Goal: Check status: Check status

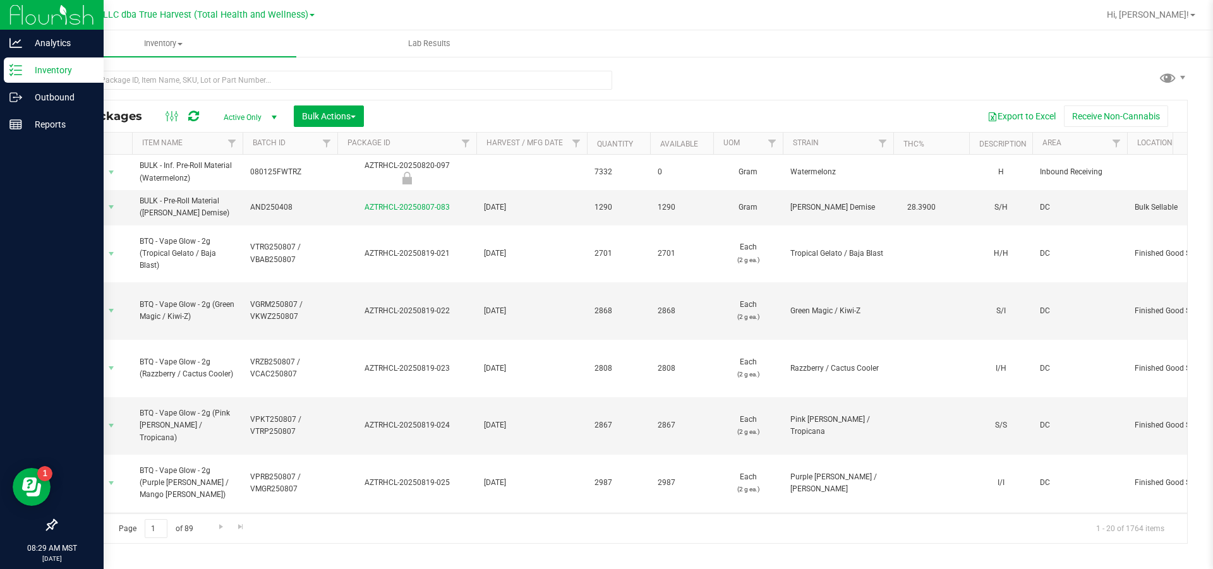
click at [47, 69] on p "Inventory" at bounding box center [60, 70] width 76 height 15
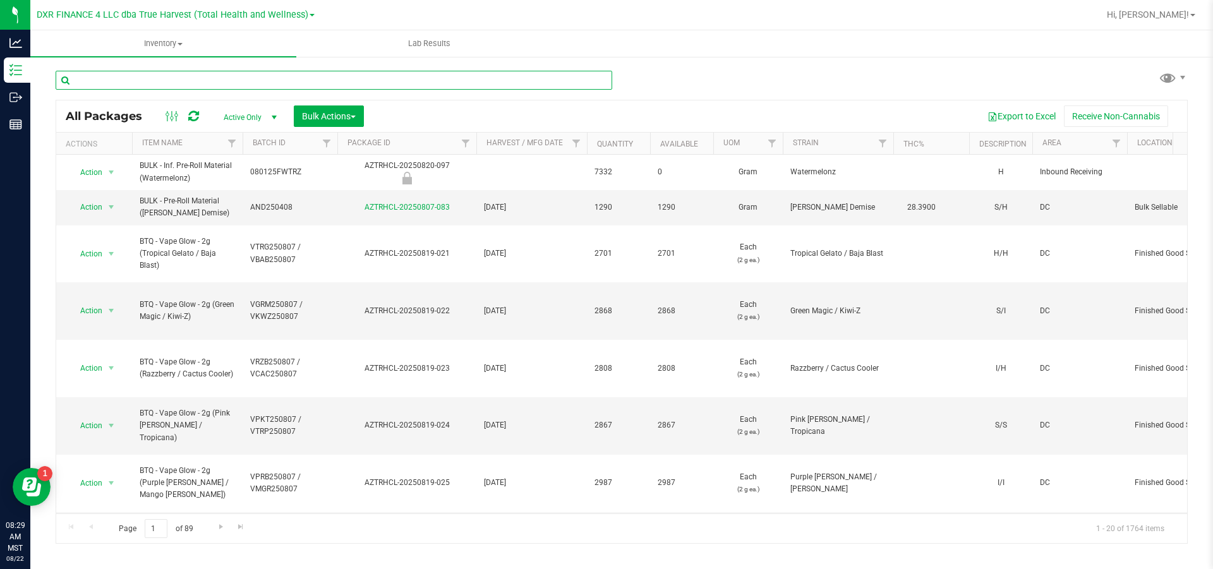
click at [192, 83] on input "text" at bounding box center [334, 80] width 557 height 19
paste input "WDP250602-LR"
type input "WDP250602-LR"
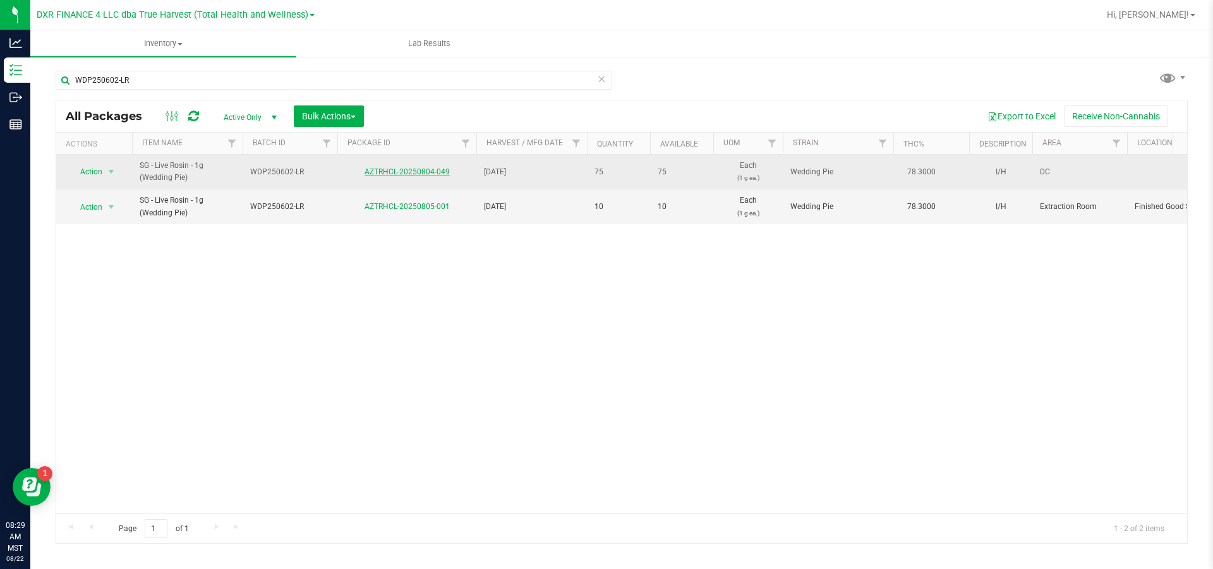
click at [432, 176] on link "AZTRHCL-20250804-049" at bounding box center [407, 171] width 85 height 9
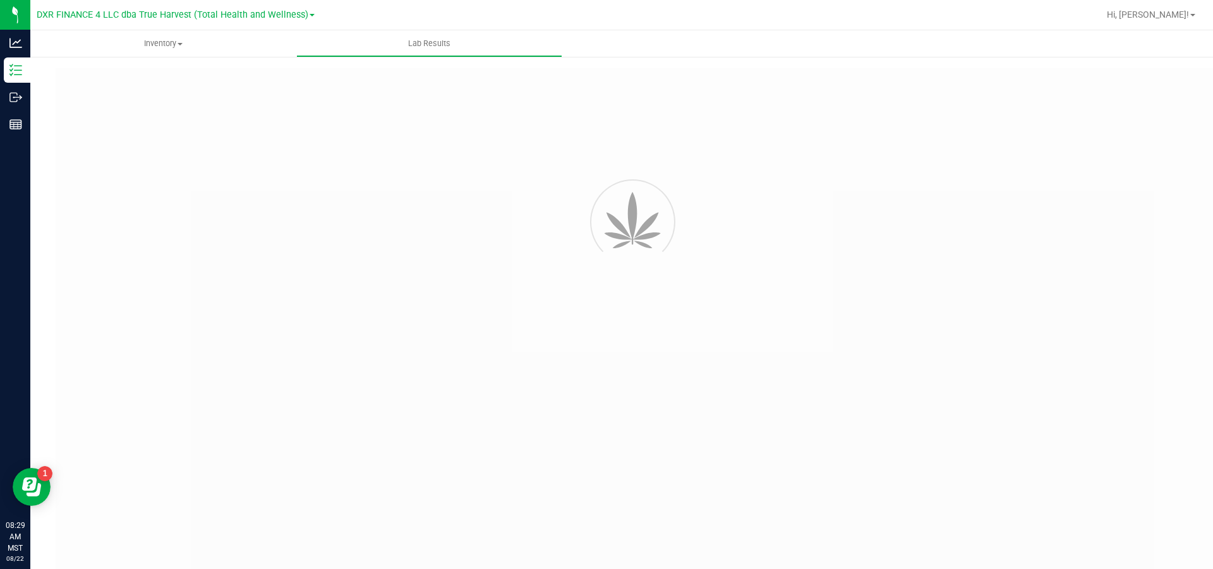
type input "AZTRHCL-20250729-040"
type input "2507KLAZ0894.3797"
type input "AZTRHCL-20250729-040"
type input "[DATE] 11:17 AM"
type input "[DATE]"
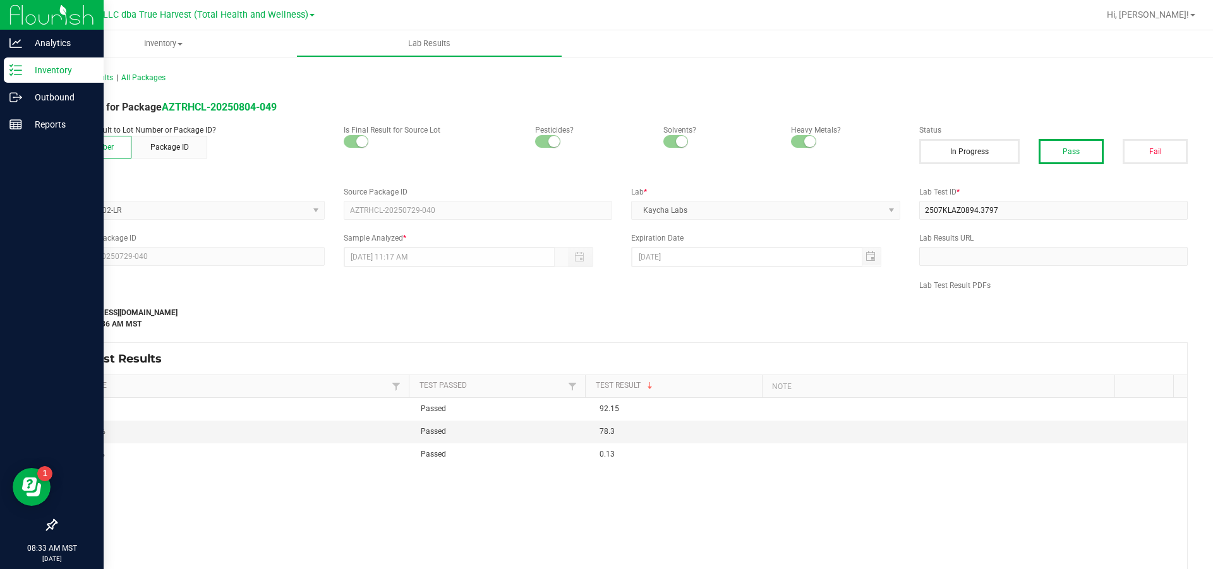
click at [35, 68] on p "Inventory" at bounding box center [60, 70] width 76 height 15
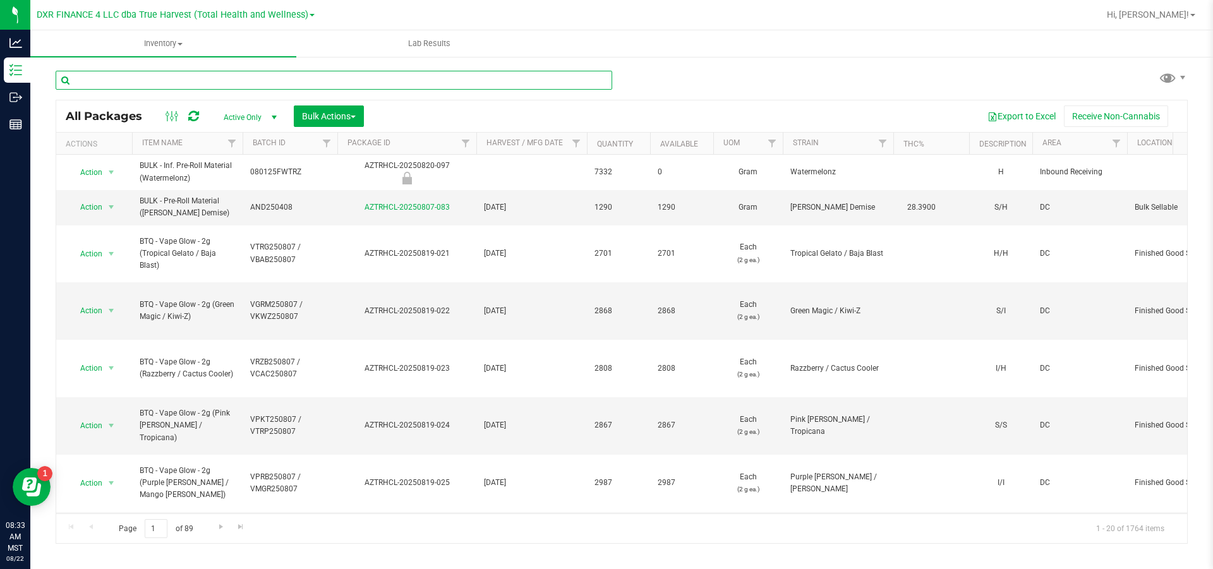
click at [183, 82] on input "text" at bounding box center [334, 80] width 557 height 19
paste input "PAB250703"
type input "PAB250703"
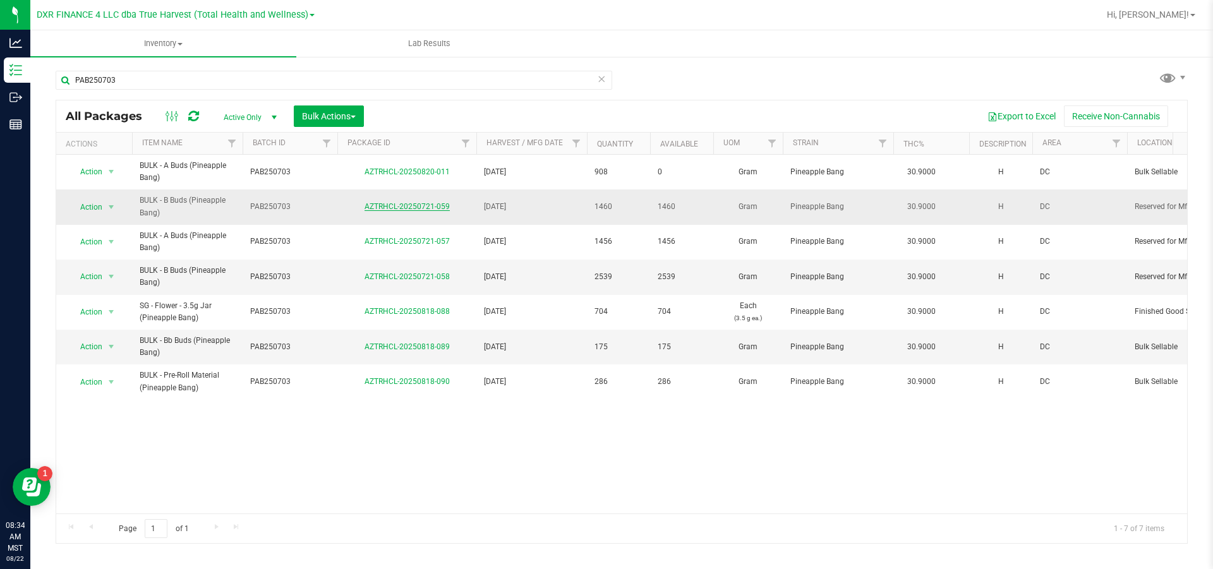
click at [407, 211] on link "AZTRHCL-20250721-059" at bounding box center [407, 206] width 85 height 9
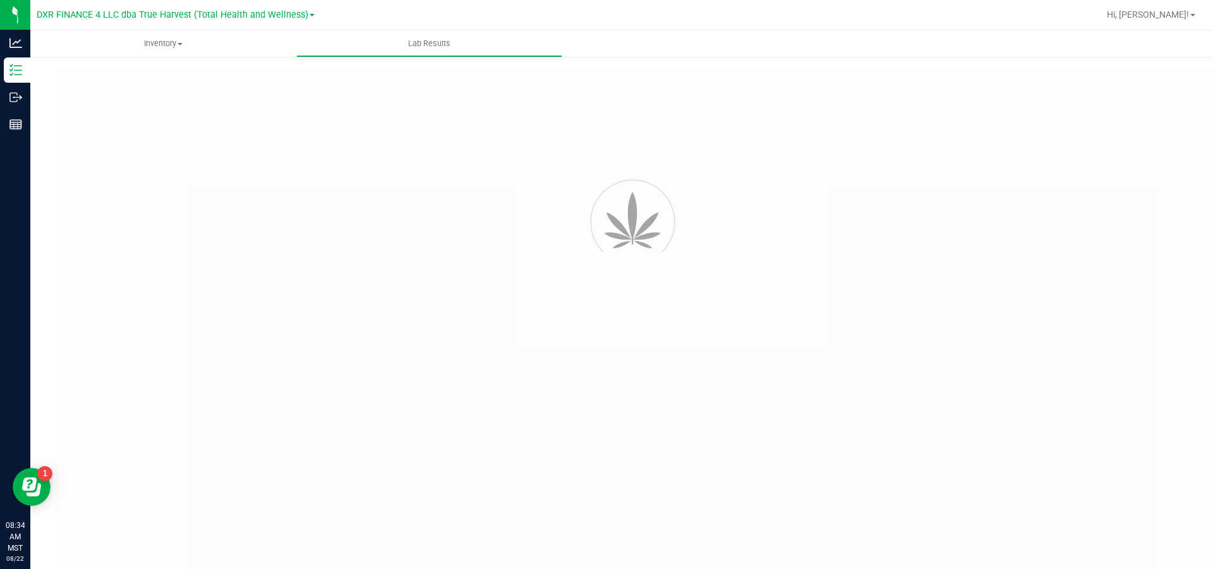
type input "AZTRHCL-20250721-059"
type input "TE50722004-007"
type input "AZTRHCL-20250721-059"
type input "[DATE] 2:50 PM"
type input "[DATE]"
